Goal: Find specific page/section: Find specific page/section

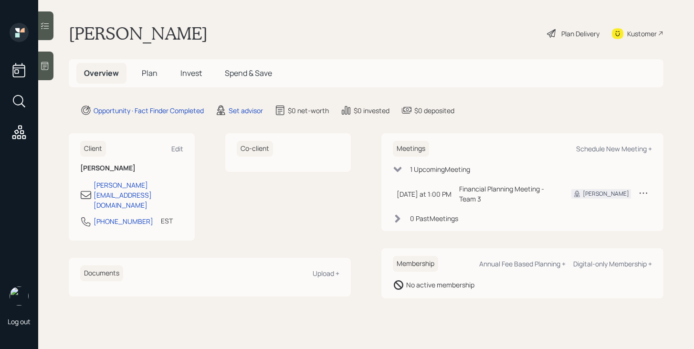
click at [153, 71] on span "Plan" at bounding box center [150, 73] width 16 height 11
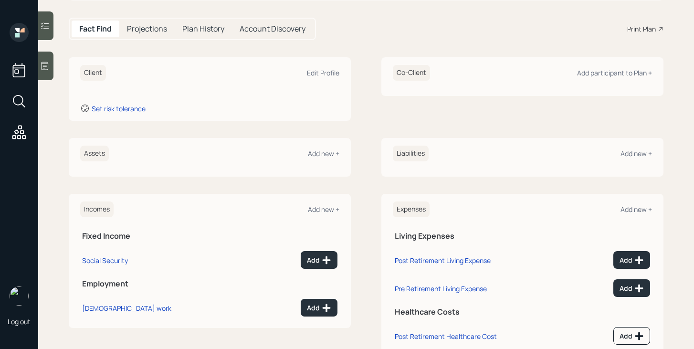
scroll to position [88, 0]
